Goal: Information Seeking & Learning: Learn about a topic

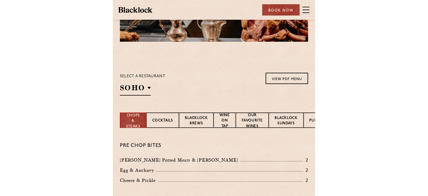
scroll to position [56, 0]
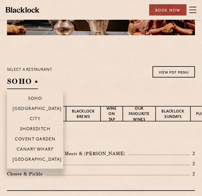
click at [27, 83] on h2 "SOHO" at bounding box center [22, 82] width 31 height 13
click at [35, 147] on li "Canary Wharf" at bounding box center [35, 149] width 56 height 10
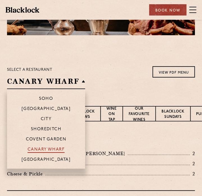
click at [35, 148] on p "Canary Wharf" at bounding box center [46, 150] width 37 height 6
click at [46, 149] on p "Canary Wharf" at bounding box center [46, 150] width 37 height 6
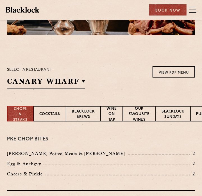
click at [124, 59] on section "Select a restaurant [GEOGRAPHIC_DATA] Soho [GEOGRAPHIC_DATA] [GEOGRAPHIC_DATA] …" at bounding box center [101, 77] width 202 height 58
click at [171, 71] on link "View PDF Menu" at bounding box center [174, 71] width 42 height 11
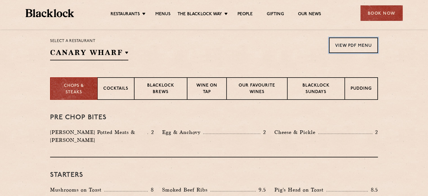
scroll to position [197, 0]
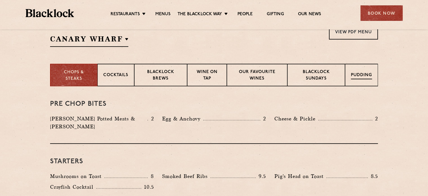
click at [202, 70] on div "Pudding" at bounding box center [361, 75] width 33 height 23
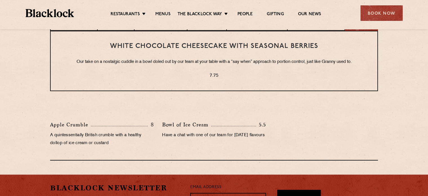
scroll to position [225, 0]
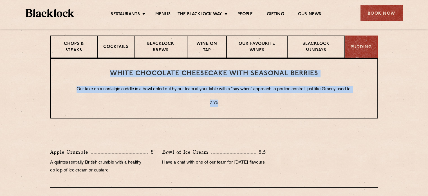
drag, startPoint x: 221, startPoint y: 110, endPoint x: 103, endPoint y: 69, distance: 124.4
click at [103, 69] on div "White Chocolate Cheesecake with Seasonal Berries Our take on a nostalgic cuddle…" at bounding box center [214, 88] width 328 height 60
drag, startPoint x: 103, startPoint y: 69, endPoint x: 240, endPoint y: 100, distance: 140.1
click at [202, 100] on div "White Chocolate Cheesecake with Seasonal Berries Our take on a nostalgic cuddle…" at bounding box center [214, 88] width 328 height 60
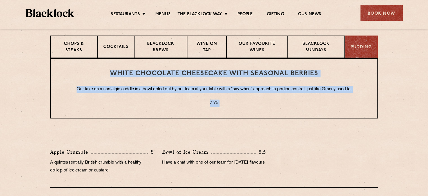
click at [202, 100] on p "7.75" at bounding box center [214, 102] width 304 height 7
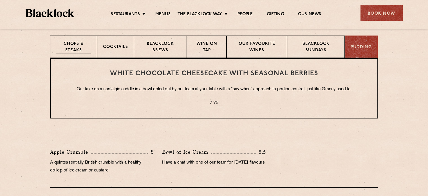
click at [67, 43] on p "Chops & Steaks" at bounding box center [73, 47] width 35 height 13
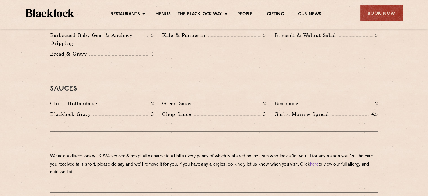
scroll to position [985, 0]
